Goal: Task Accomplishment & Management: Use online tool/utility

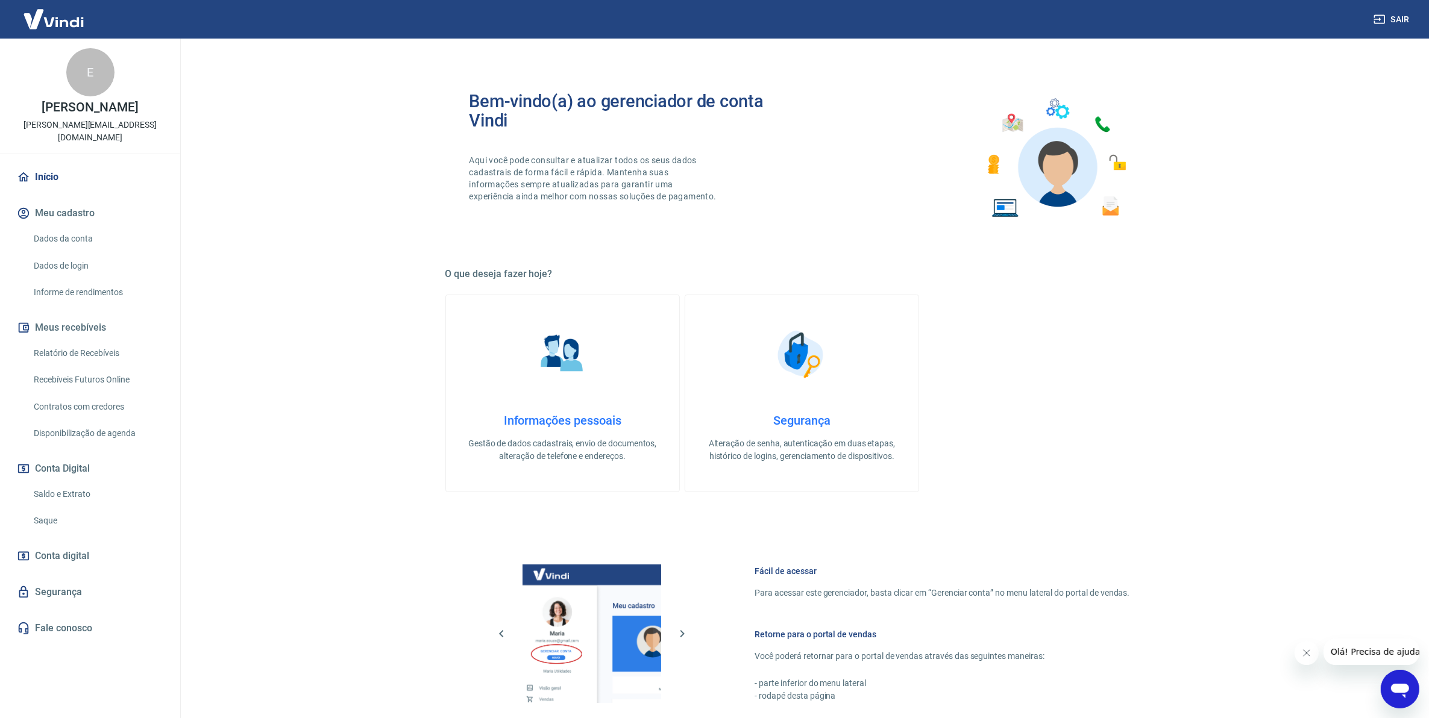
click at [86, 344] on link "Relatório de Recebíveis" at bounding box center [97, 353] width 137 height 25
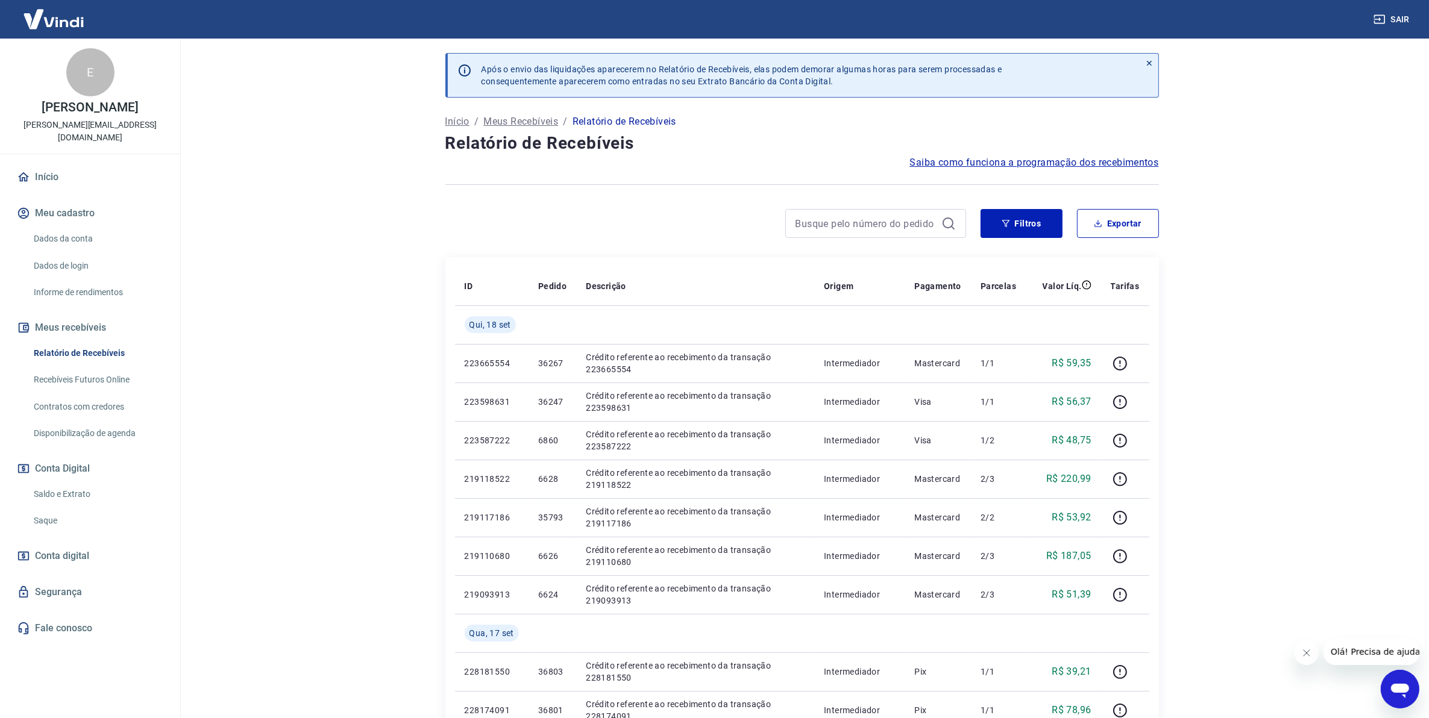
click at [74, 483] on link "Saldo e Extrato" at bounding box center [97, 494] width 137 height 25
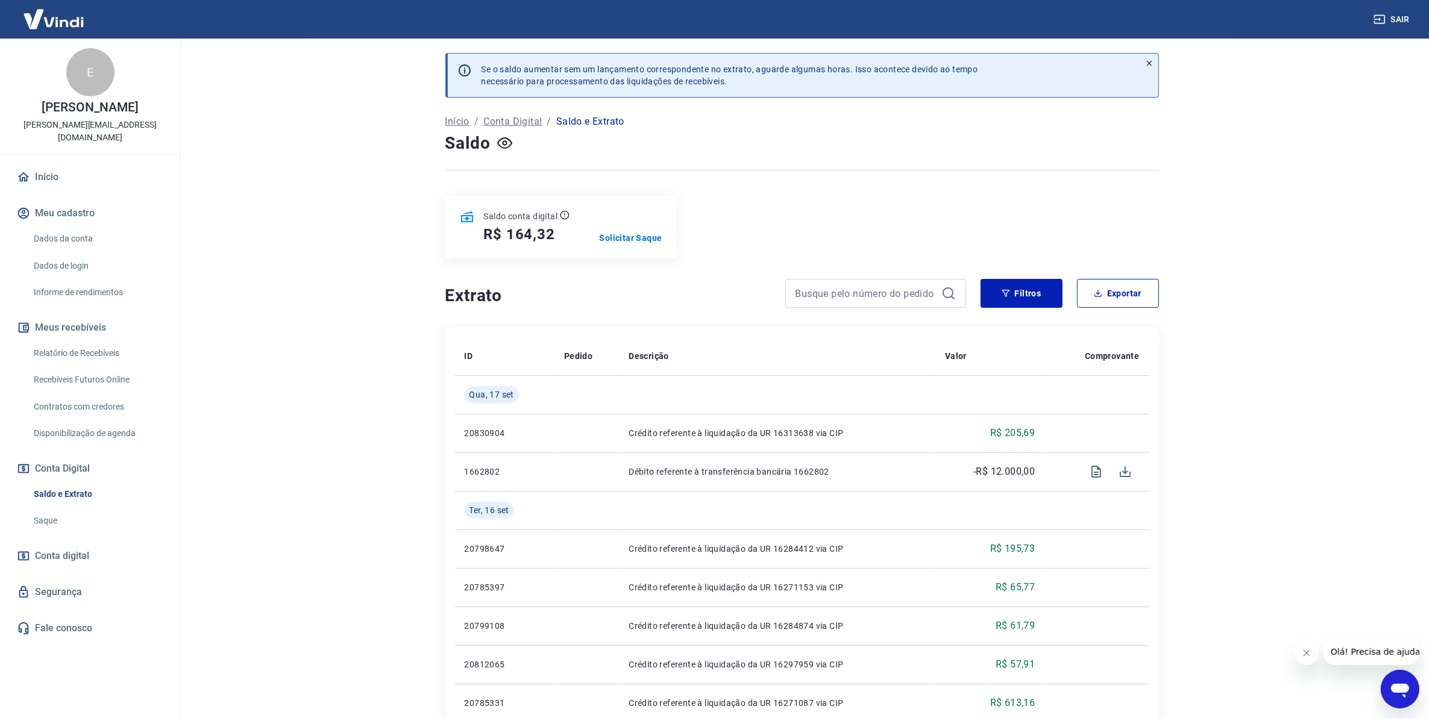
click at [1355, 476] on main "Se o saldo aumentar sem um lançamento correspondente no extrato, aguarde alguma…" at bounding box center [802, 379] width 1254 height 680
click at [90, 342] on link "Relatório de Recebíveis" at bounding box center [97, 353] width 137 height 25
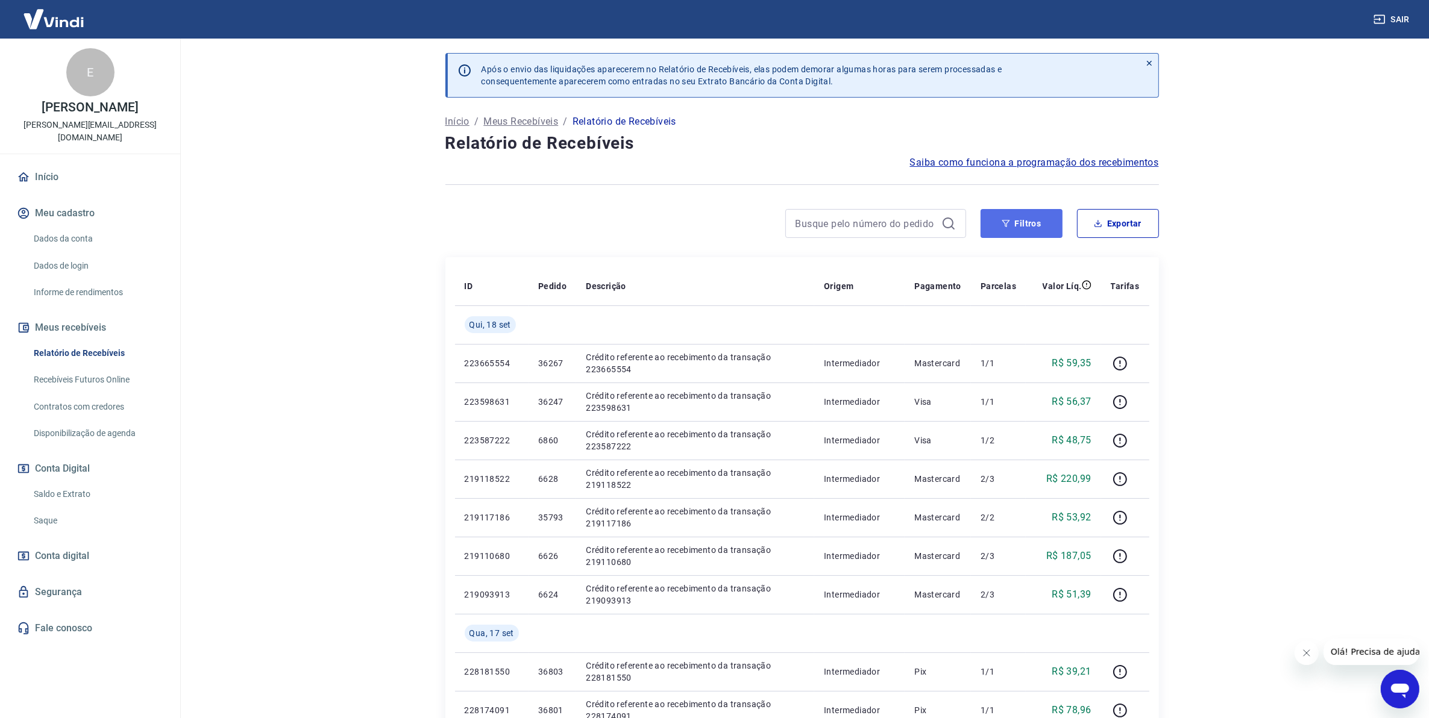
click at [1049, 221] on button "Filtros" at bounding box center [1021, 223] width 82 height 29
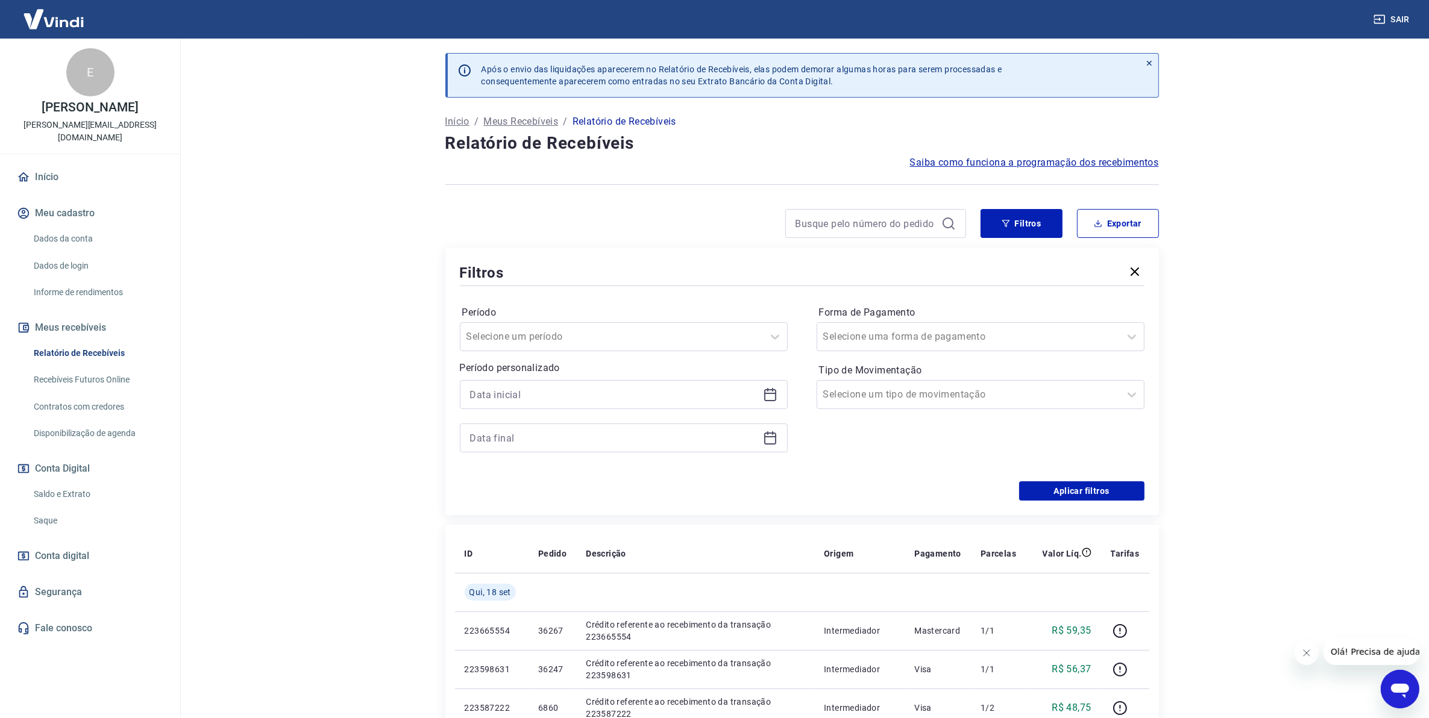
click at [767, 393] on icon at bounding box center [770, 393] width 12 height 1
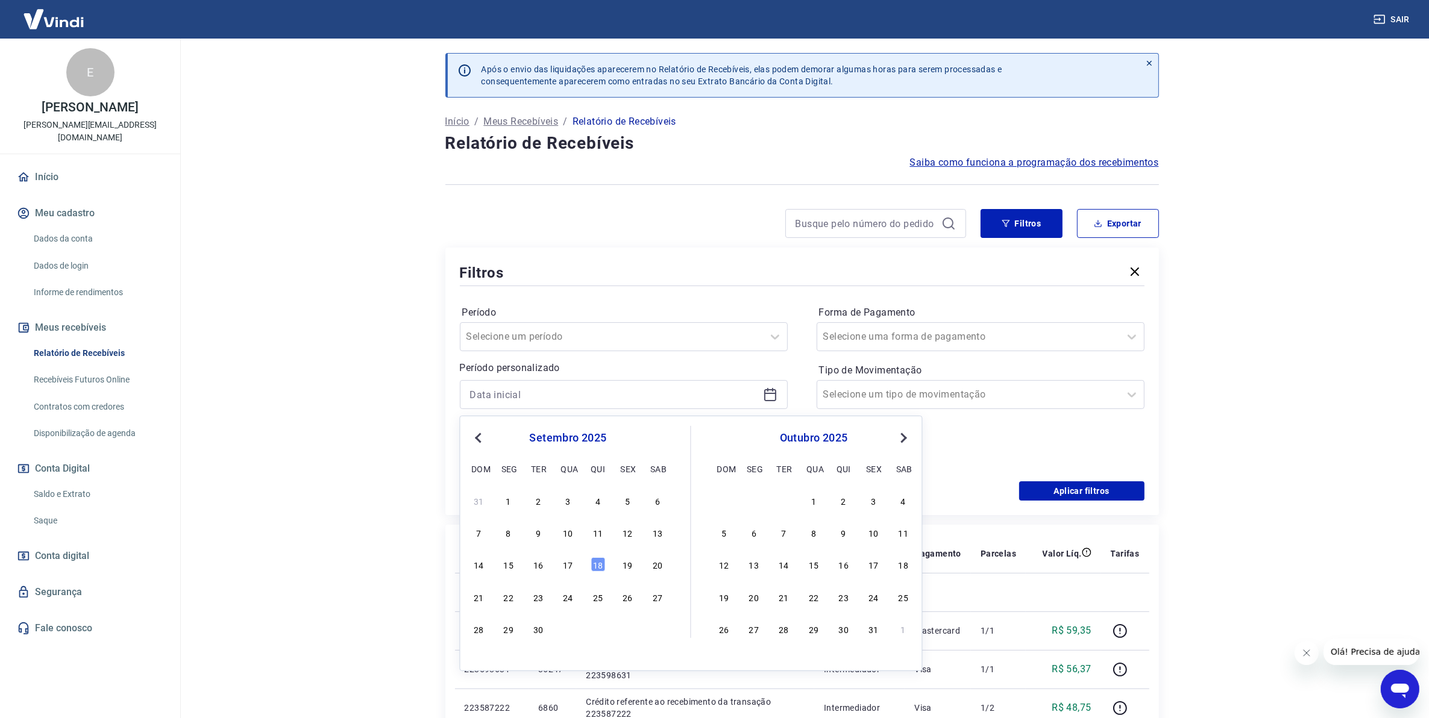
click at [567, 565] on div "17" at bounding box center [568, 564] width 14 height 14
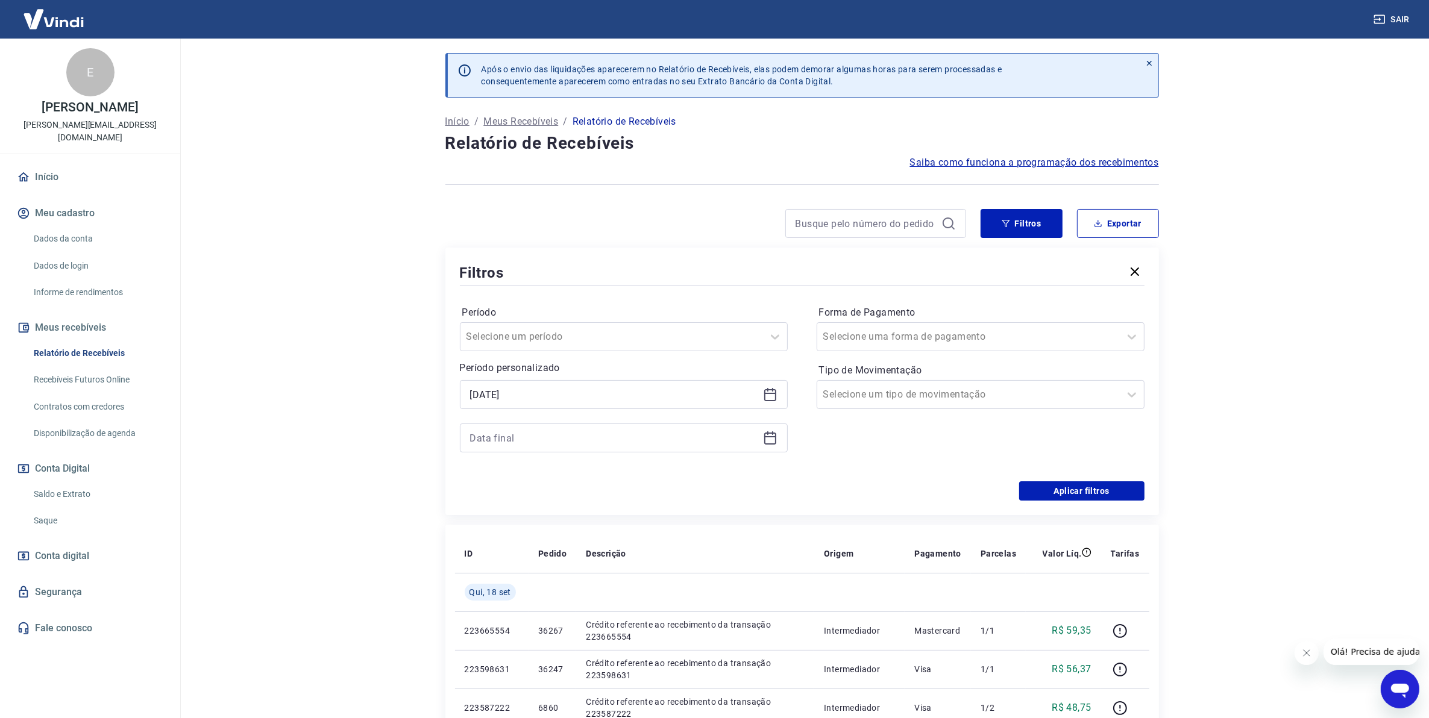
click at [763, 437] on icon at bounding box center [770, 438] width 14 height 14
click at [763, 386] on div "17/09/2025" at bounding box center [624, 394] width 328 height 29
click at [764, 398] on icon at bounding box center [770, 395] width 12 height 12
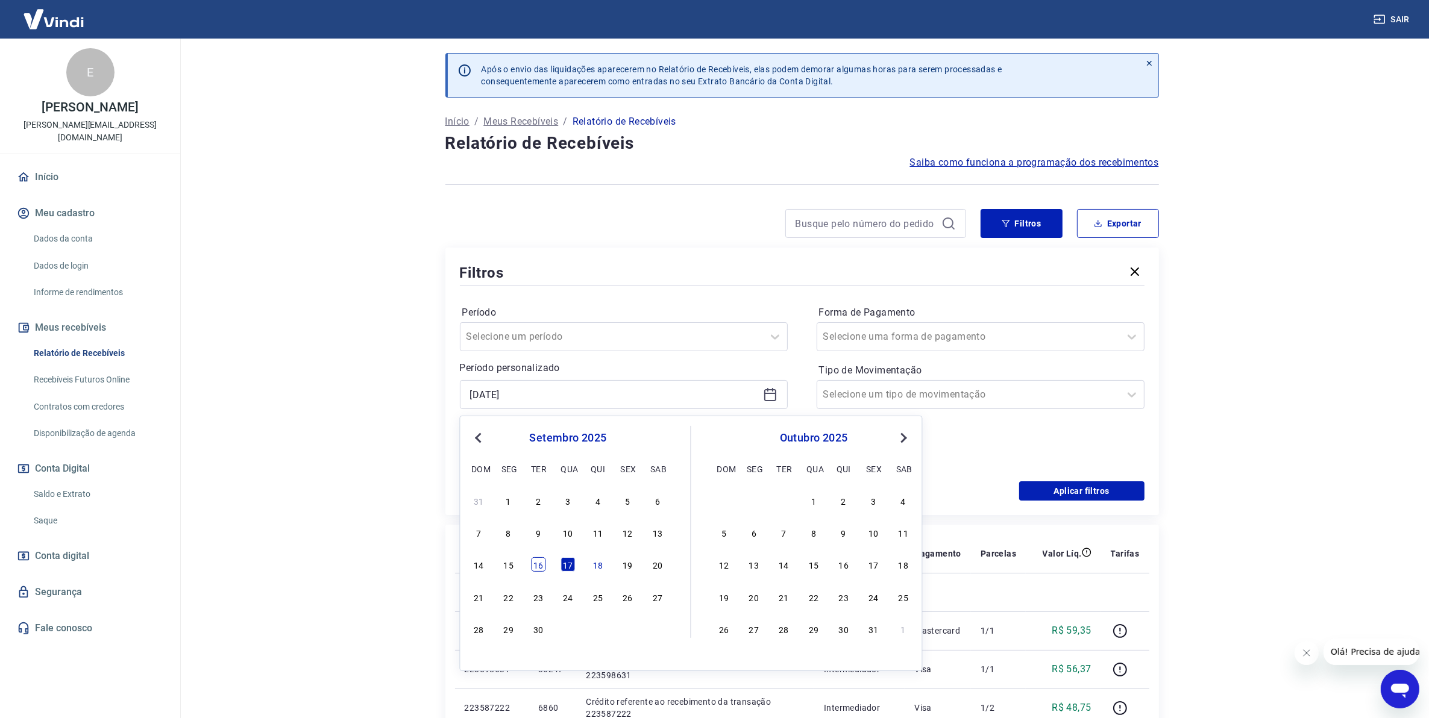
click at [534, 567] on div "16" at bounding box center [538, 564] width 14 height 14
type input "16/09/2025"
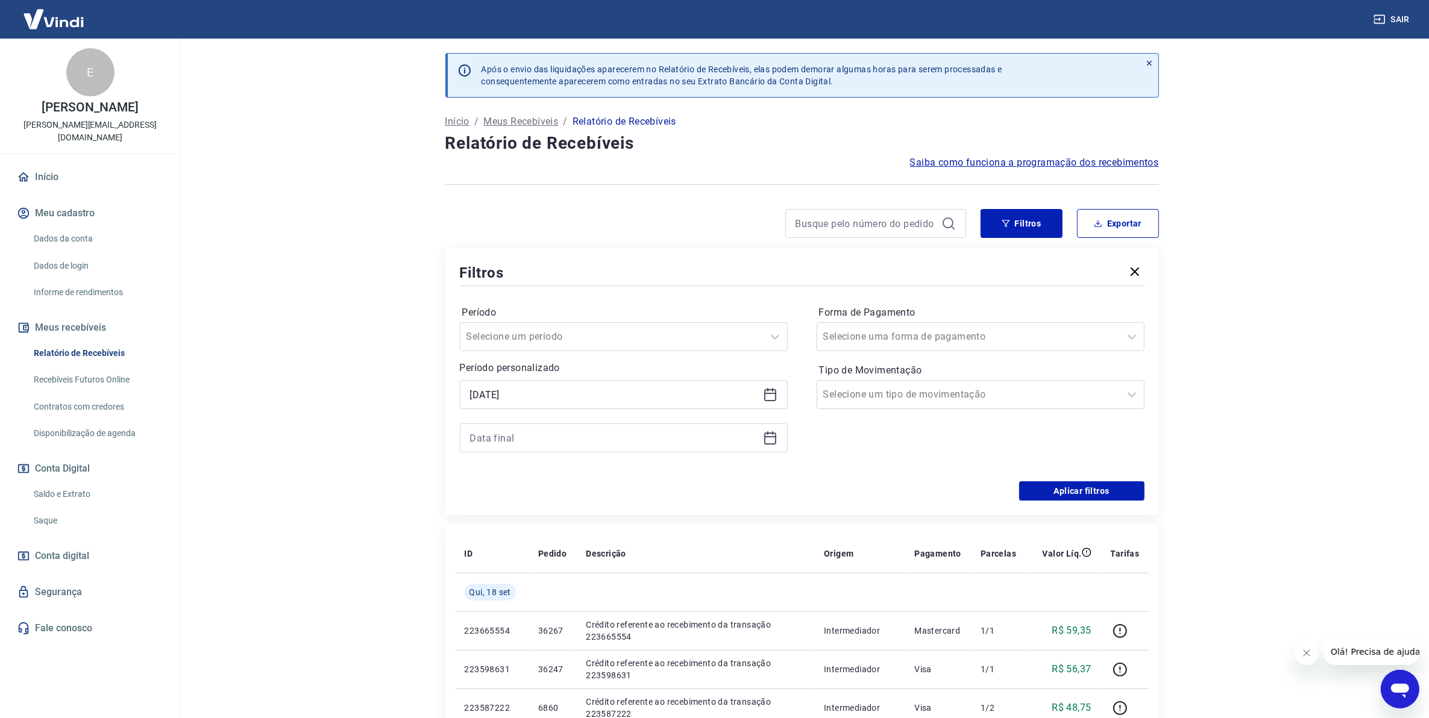
click at [771, 437] on icon at bounding box center [770, 436] width 12 height 1
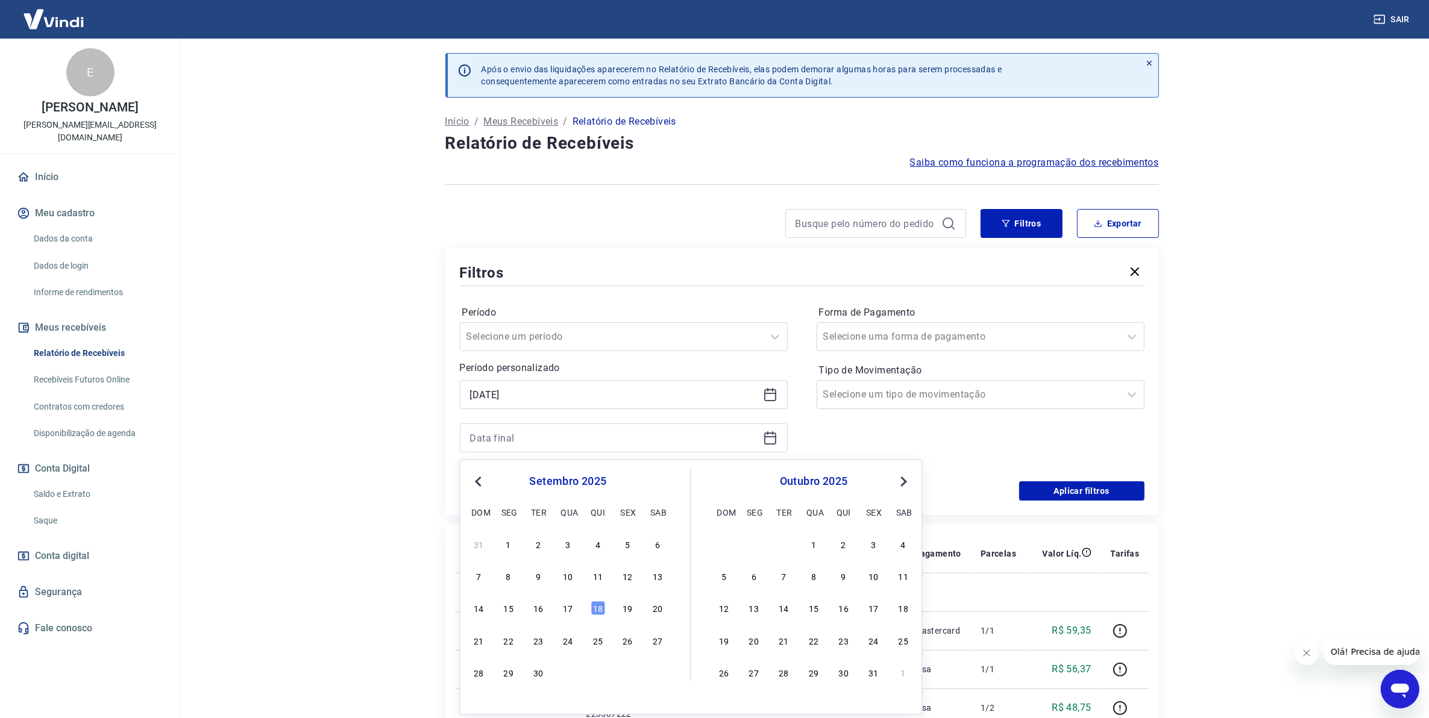
click at [577, 604] on div "14 15 16 17 18 19 20" at bounding box center [568, 608] width 196 height 17
click at [568, 609] on div "17" at bounding box center [568, 608] width 14 height 14
type input "17/09/2025"
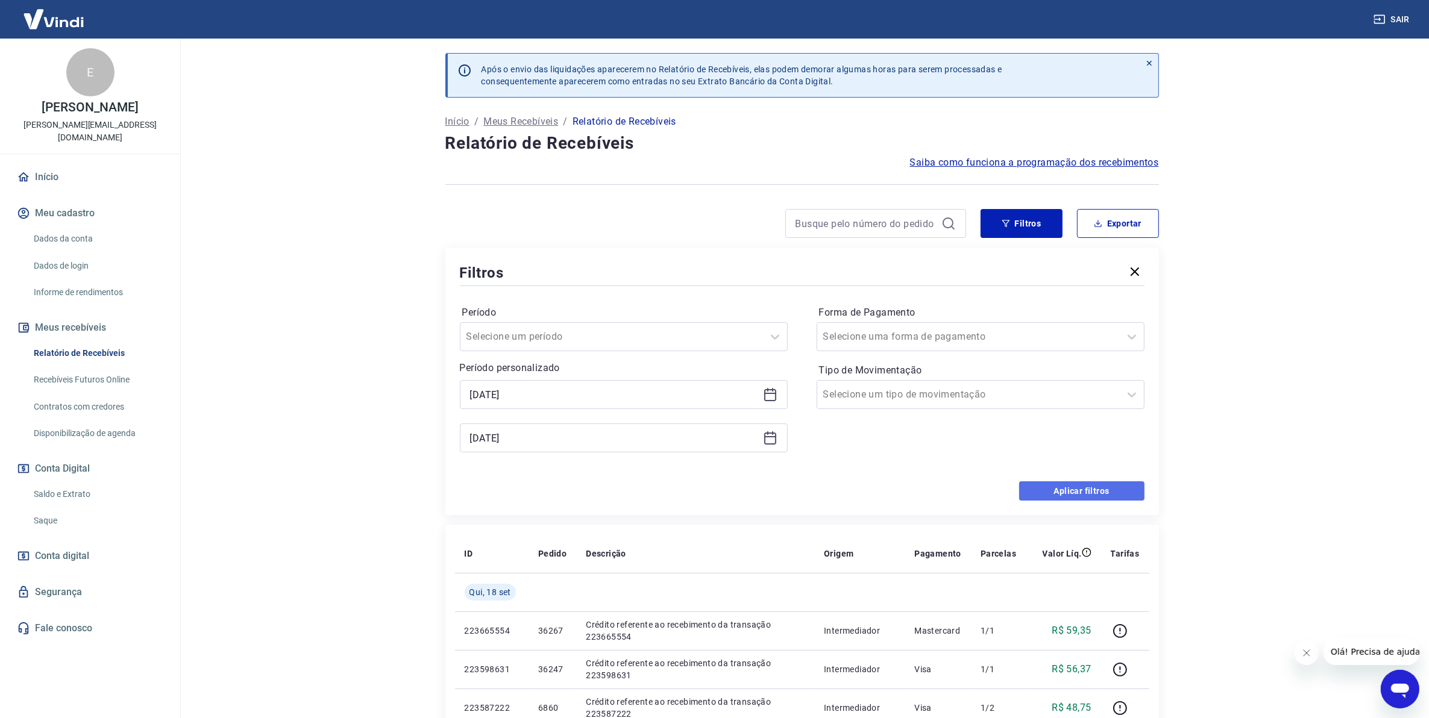
click at [1059, 497] on button "Aplicar filtros" at bounding box center [1081, 490] width 125 height 19
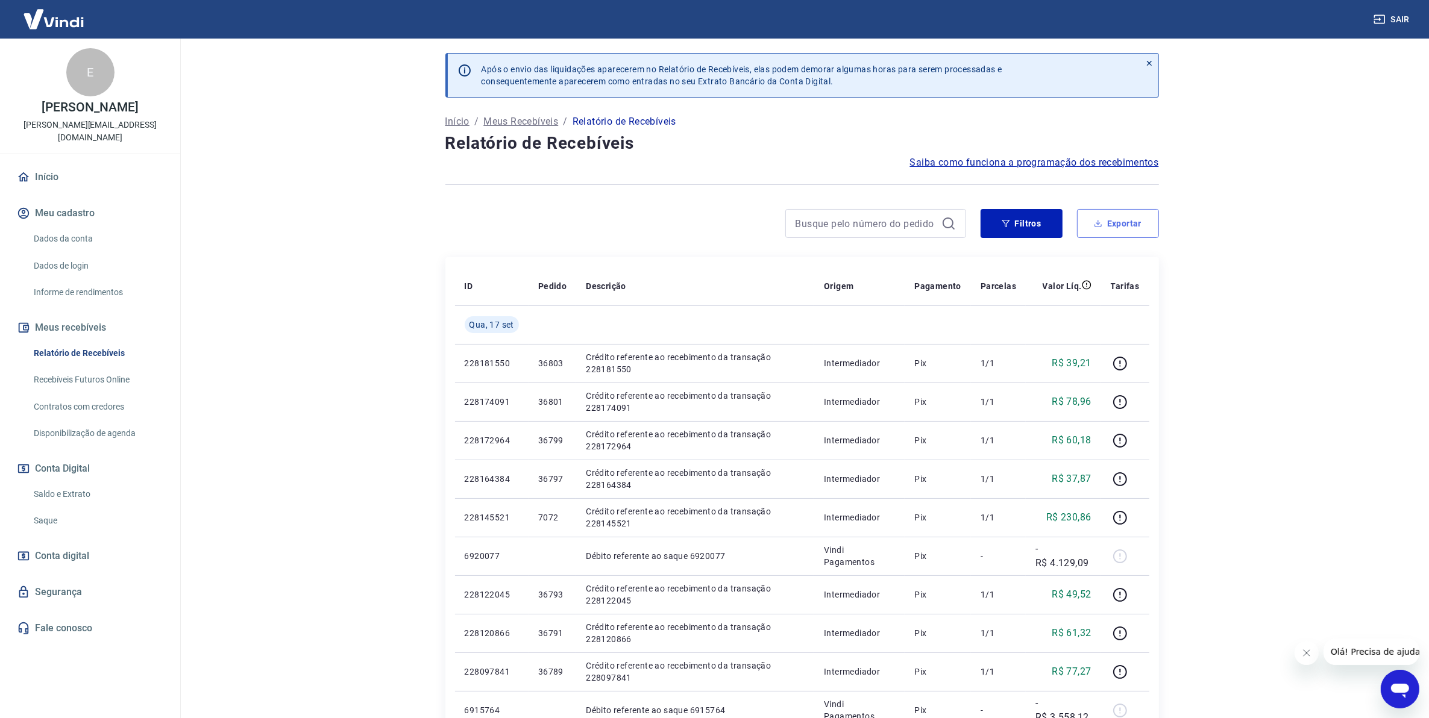
click at [1089, 220] on button "Exportar" at bounding box center [1118, 223] width 82 height 29
type input "16/09/2025"
type input "17/09/2025"
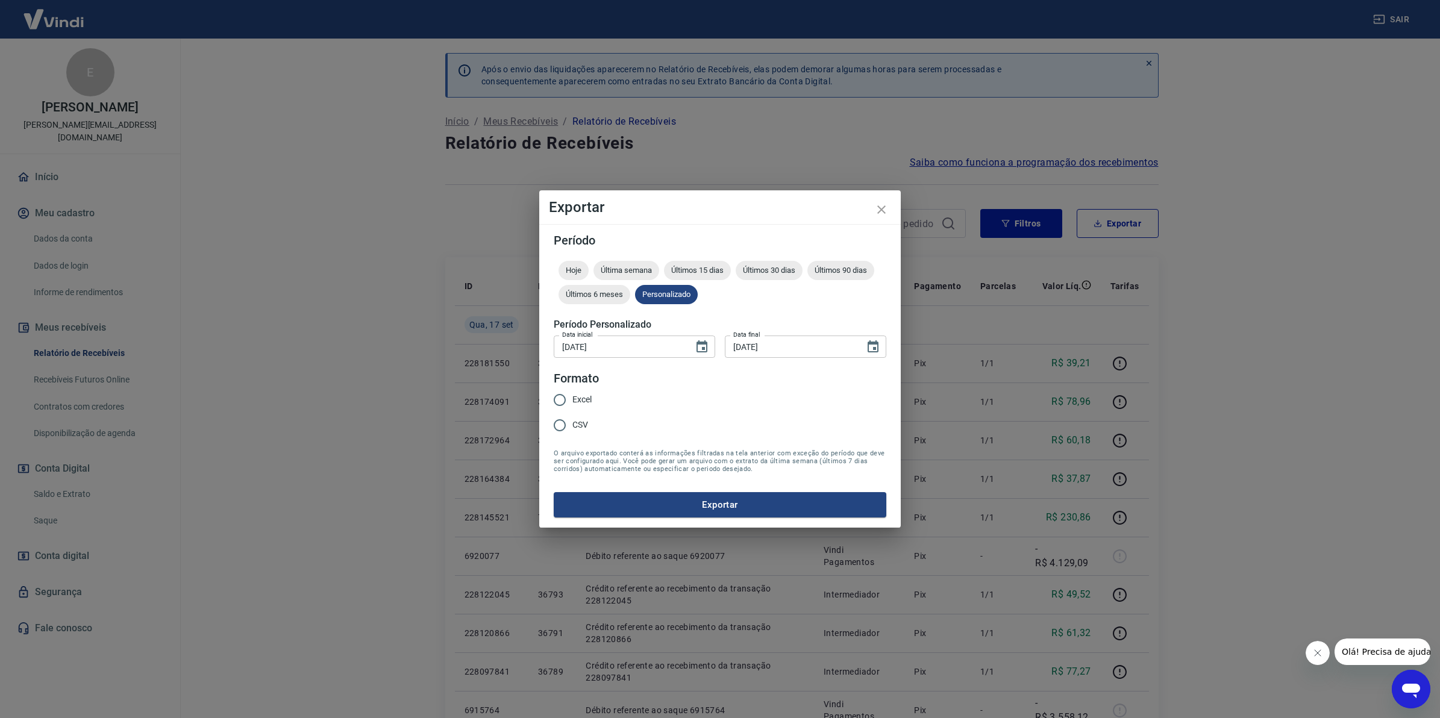
click at [574, 403] on span "Excel" at bounding box center [581, 399] width 19 height 13
click at [572, 403] on input "Excel" at bounding box center [559, 399] width 25 height 25
radio input "true"
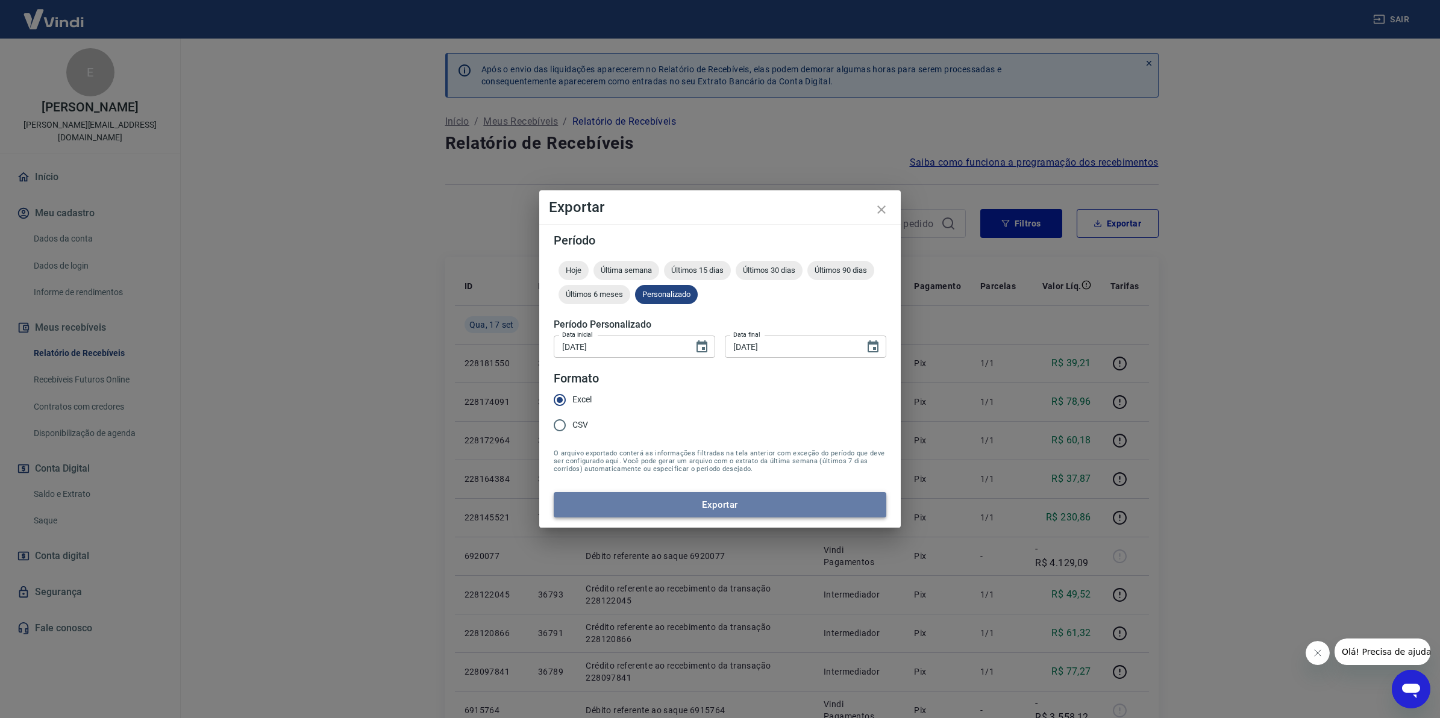
click at [594, 499] on button "Exportar" at bounding box center [720, 504] width 333 height 25
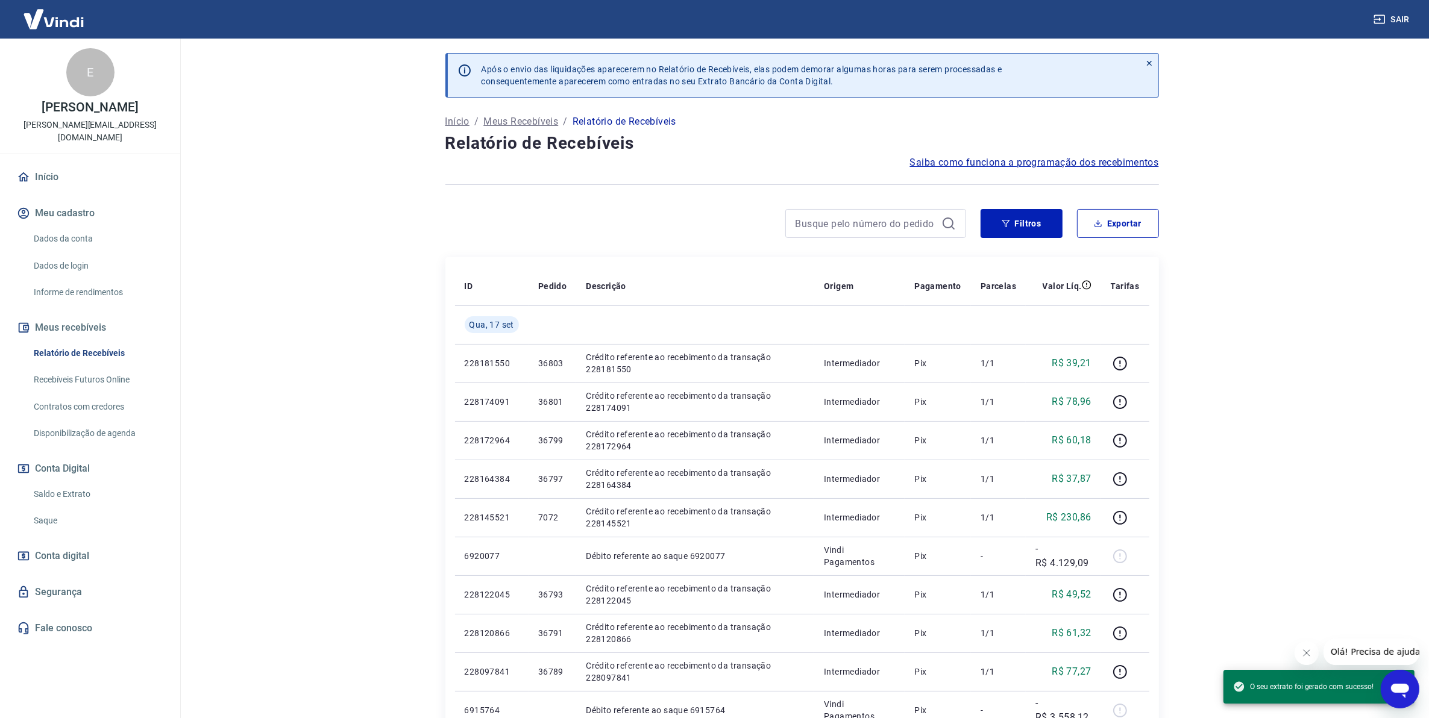
click at [52, 482] on link "Saldo e Extrato" at bounding box center [97, 494] width 137 height 25
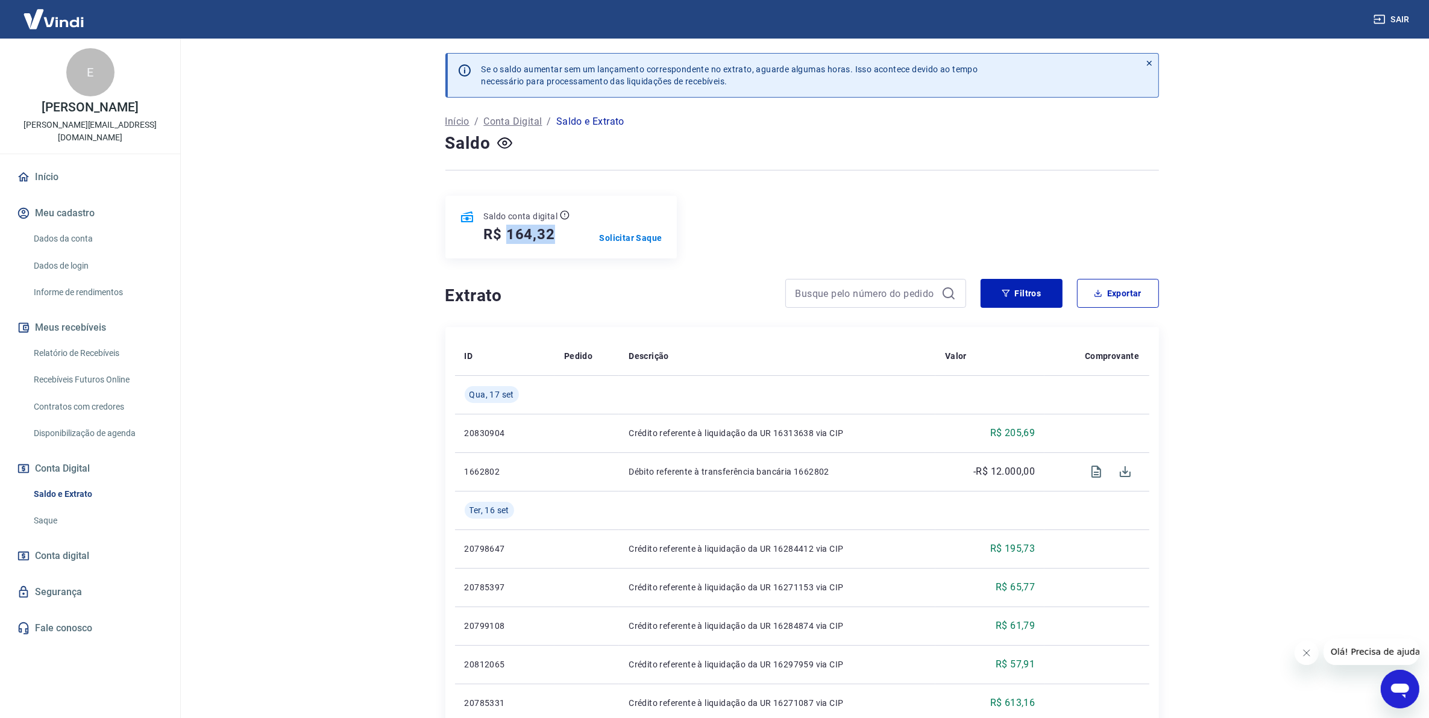
drag, startPoint x: 507, startPoint y: 235, endPoint x: 556, endPoint y: 234, distance: 48.2
click at [556, 234] on div "R$ 164,32" at bounding box center [527, 234] width 86 height 19
copy h5 "164,32"
